Goal: Task Accomplishment & Management: Use online tool/utility

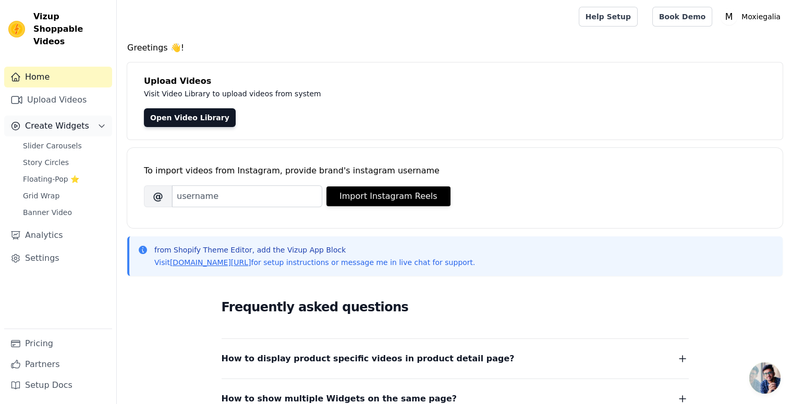
click at [85, 116] on button "Create Widgets" at bounding box center [58, 126] width 108 height 21
click at [71, 140] on link "Slider Carousels" at bounding box center [64, 146] width 95 height 15
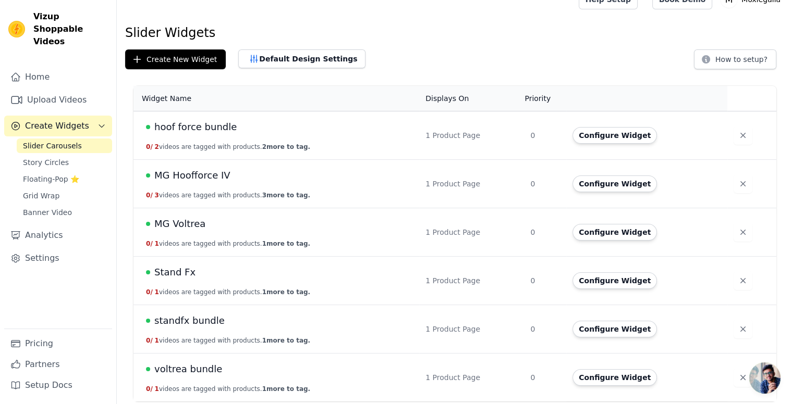
scroll to position [18, 0]
click at [204, 172] on span "MG Hoofforce IV" at bounding box center [192, 175] width 76 height 15
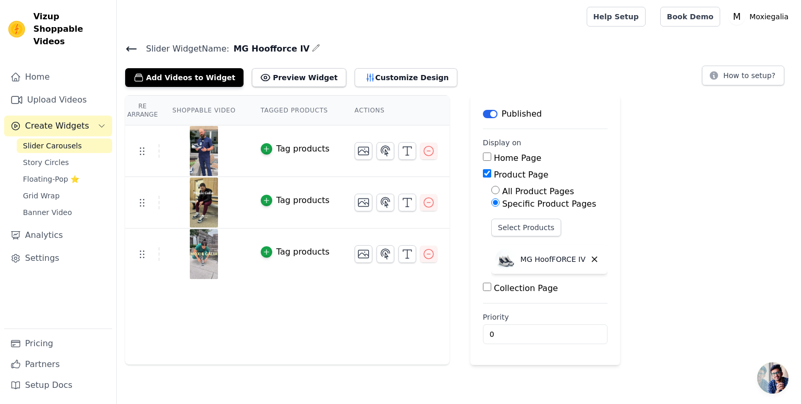
click at [207, 151] on img at bounding box center [203, 151] width 29 height 50
click at [205, 192] on img at bounding box center [203, 203] width 29 height 50
click at [492, 225] on button "Select Products" at bounding box center [526, 228] width 70 height 18
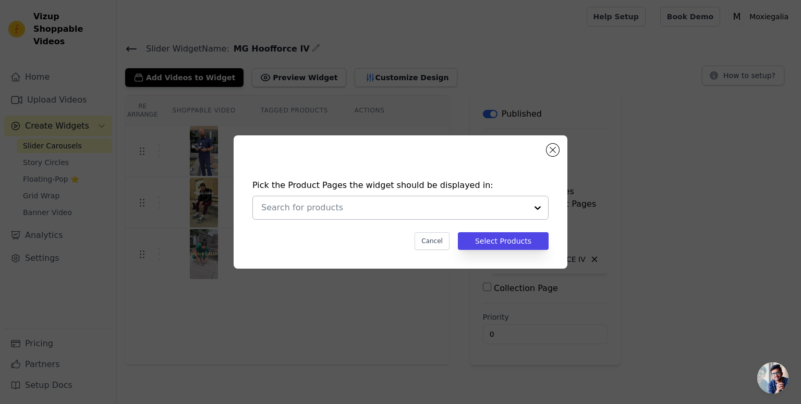
click at [523, 211] on input "text" at bounding box center [394, 208] width 266 height 13
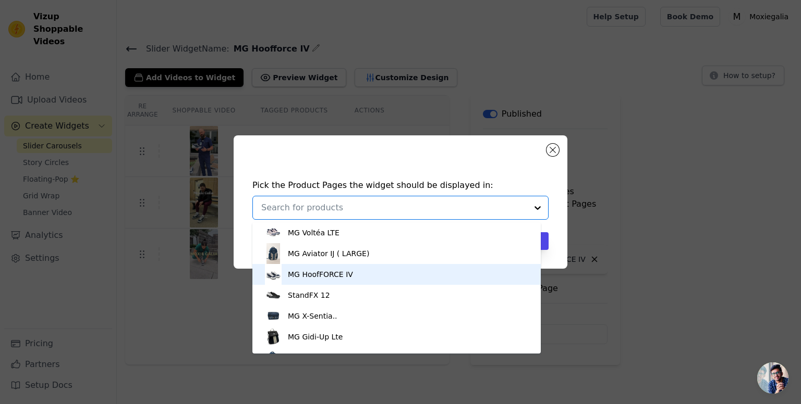
click at [334, 274] on div "MG HoofFORCE IV" at bounding box center [320, 274] width 65 height 10
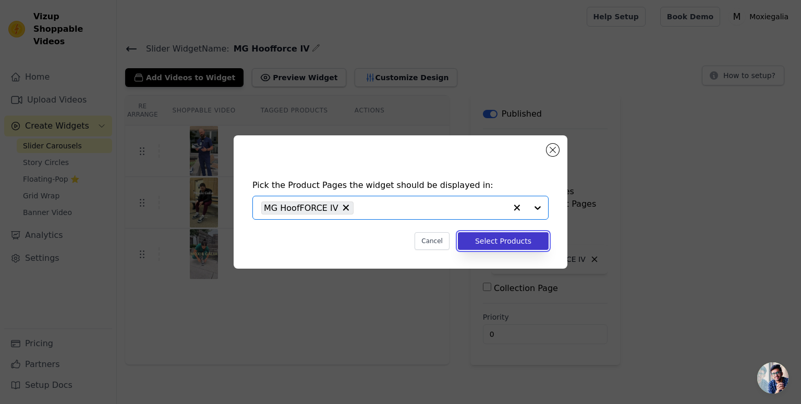
click at [489, 233] on button "Select Products" at bounding box center [503, 241] width 91 height 18
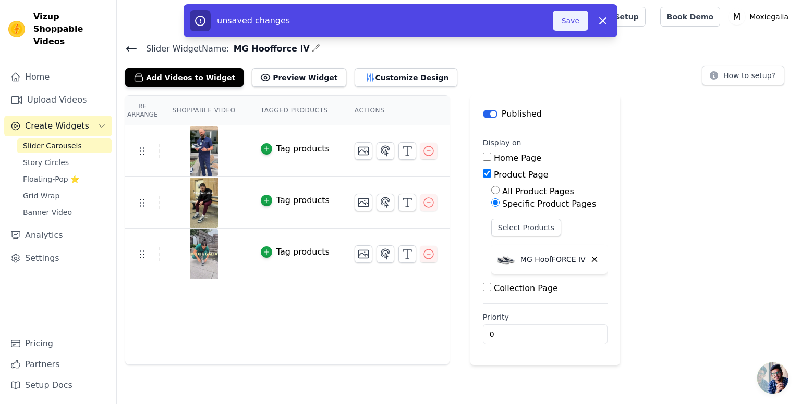
click at [565, 21] on button "Save" at bounding box center [569, 21] width 35 height 20
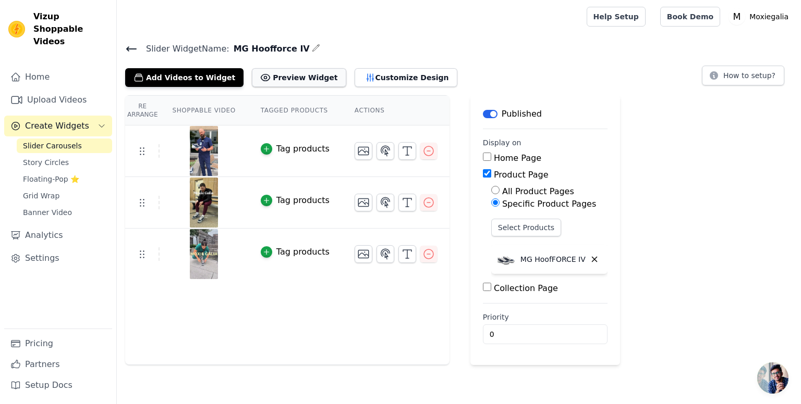
click at [256, 81] on button "Preview Widget" at bounding box center [299, 77] width 94 height 19
click at [131, 48] on icon at bounding box center [131, 49] width 9 height 4
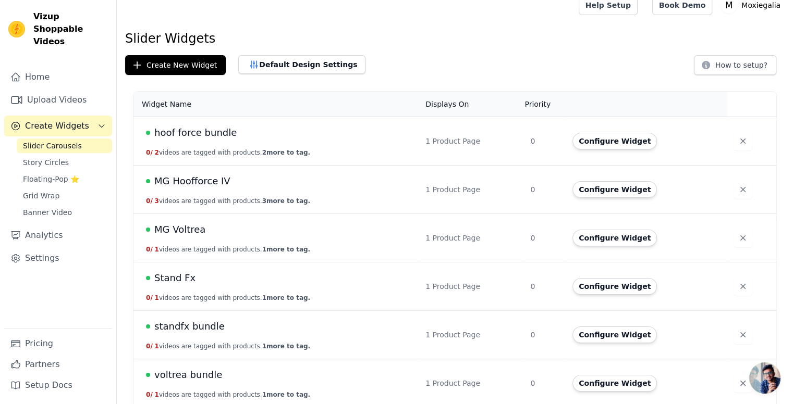
scroll to position [18, 0]
